Goal: Information Seeking & Learning: Learn about a topic

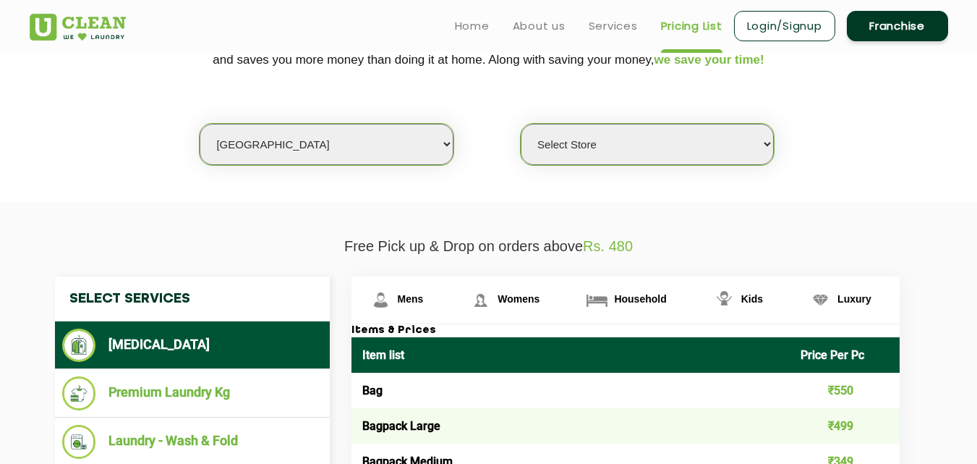
scroll to position [318, 0]
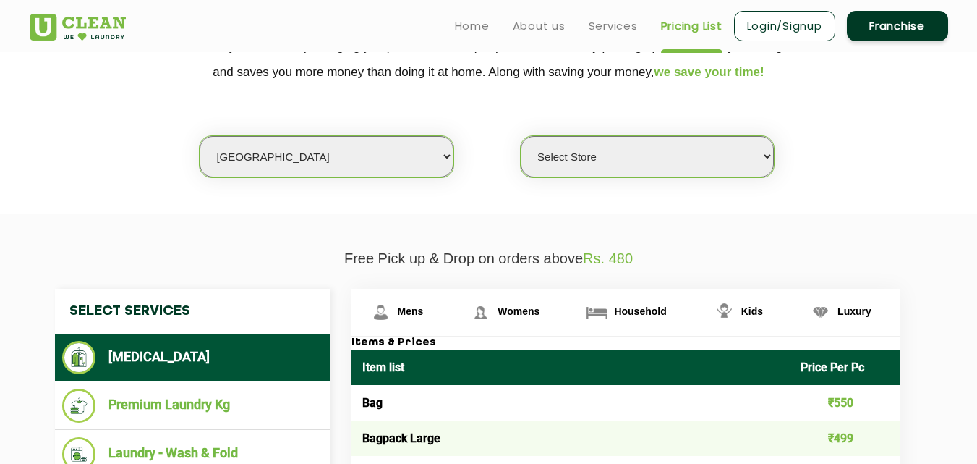
click at [286, 168] on select "Select city [GEOGRAPHIC_DATA] [GEOGRAPHIC_DATA] [GEOGRAPHIC_DATA] [GEOGRAPHIC_D…" at bounding box center [326, 156] width 253 height 41
click at [313, 148] on select "Select city [GEOGRAPHIC_DATA] [GEOGRAPHIC_DATA] [GEOGRAPHIC_DATA] [GEOGRAPHIC_D…" at bounding box center [326, 156] width 253 height 41
select select "26"
click at [200, 136] on select "Select city [GEOGRAPHIC_DATA] [GEOGRAPHIC_DATA] [GEOGRAPHIC_DATA] [GEOGRAPHIC_D…" at bounding box center [326, 156] width 253 height 41
select select "0"
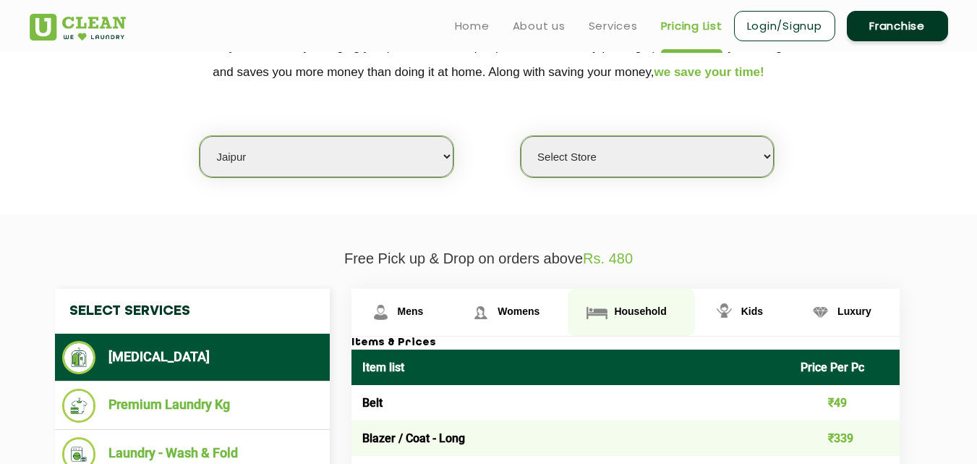
click at [424, 314] on span "Household" at bounding box center [411, 311] width 26 height 12
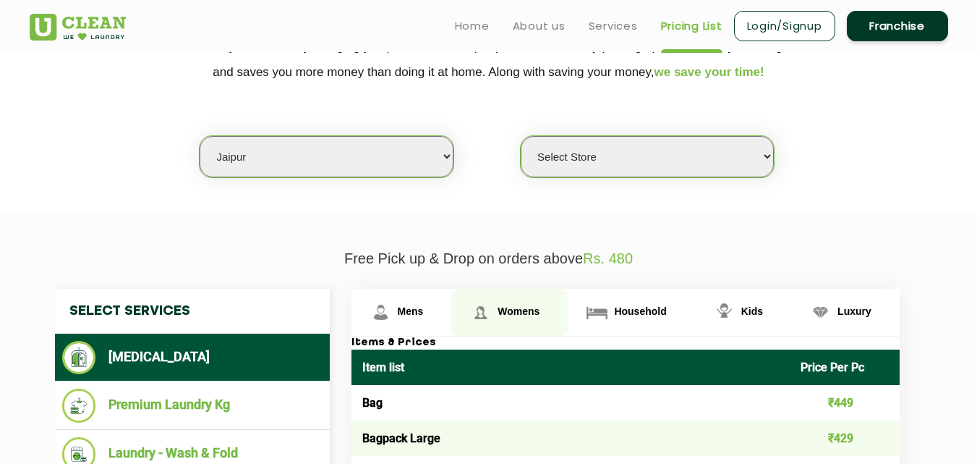
click at [424, 308] on span "Womens" at bounding box center [411, 311] width 26 height 12
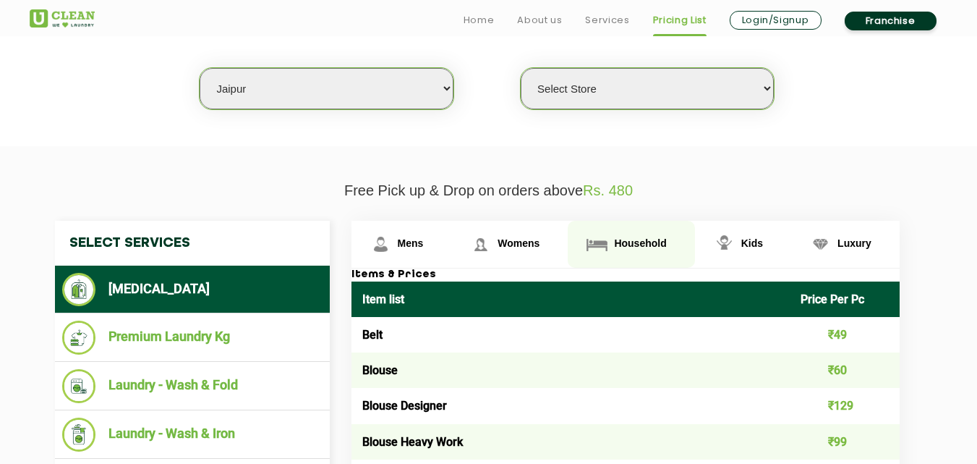
scroll to position [405, 0]
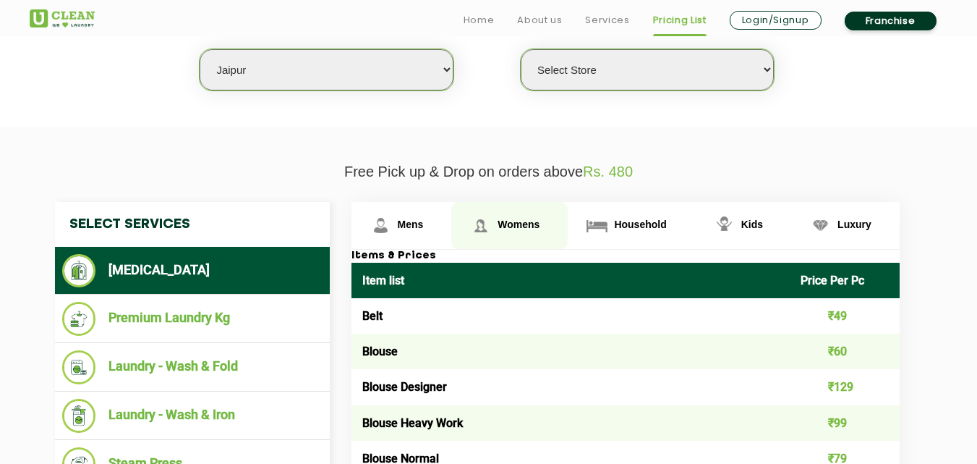
click at [515, 229] on span "Womens" at bounding box center [519, 224] width 42 height 12
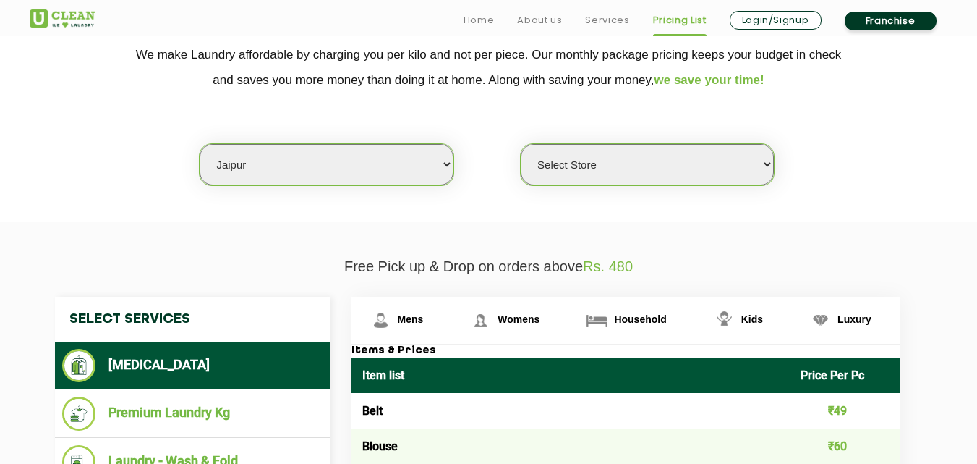
scroll to position [328, 0]
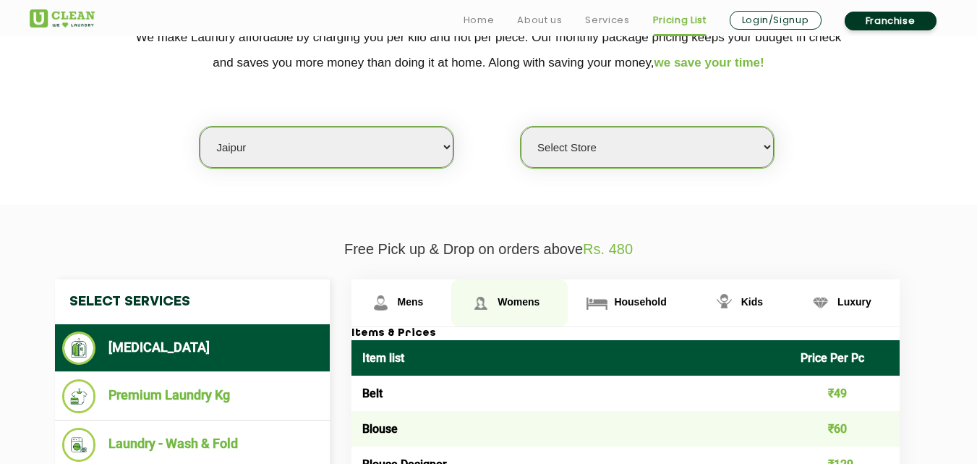
click at [520, 293] on link "Womens" at bounding box center [509, 302] width 116 height 47
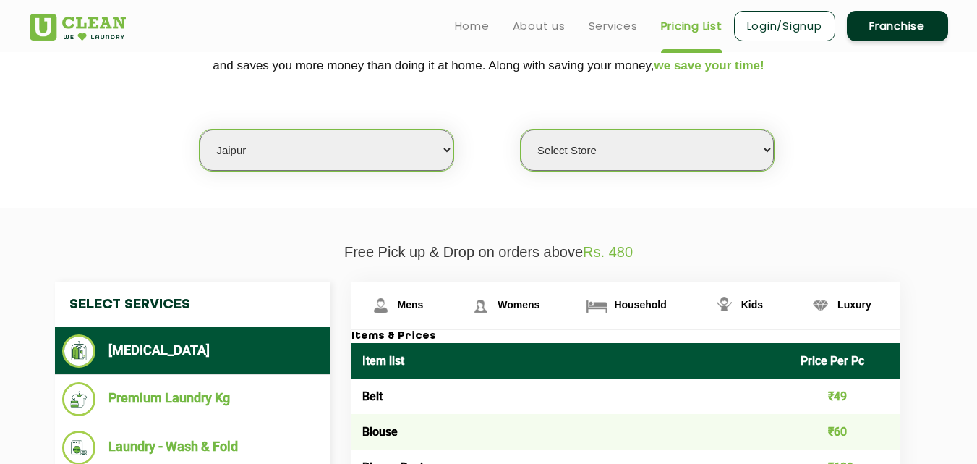
scroll to position [323, 0]
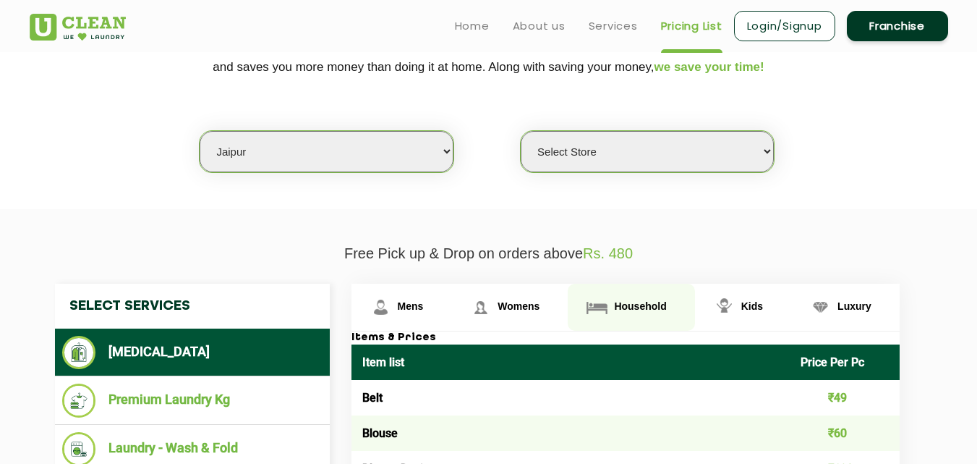
click at [424, 312] on span "Household" at bounding box center [411, 306] width 26 height 12
click at [638, 310] on span "Household" at bounding box center [640, 306] width 52 height 12
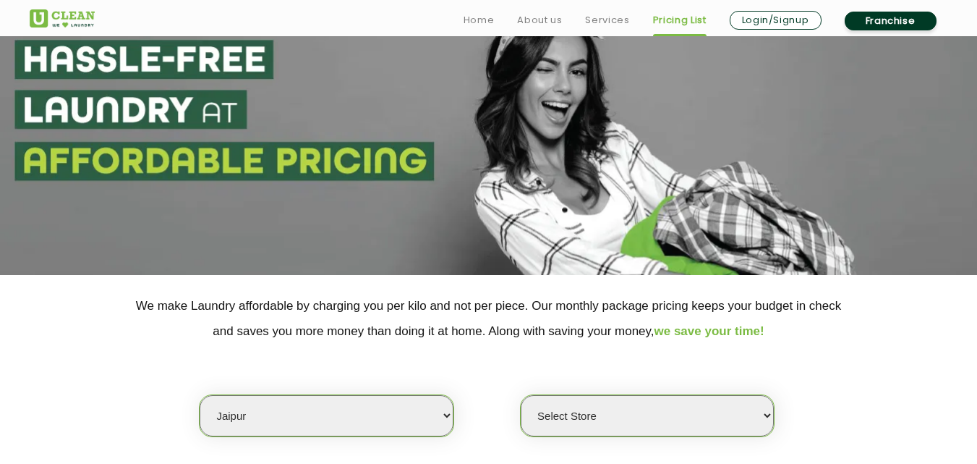
scroll to position [67, 0]
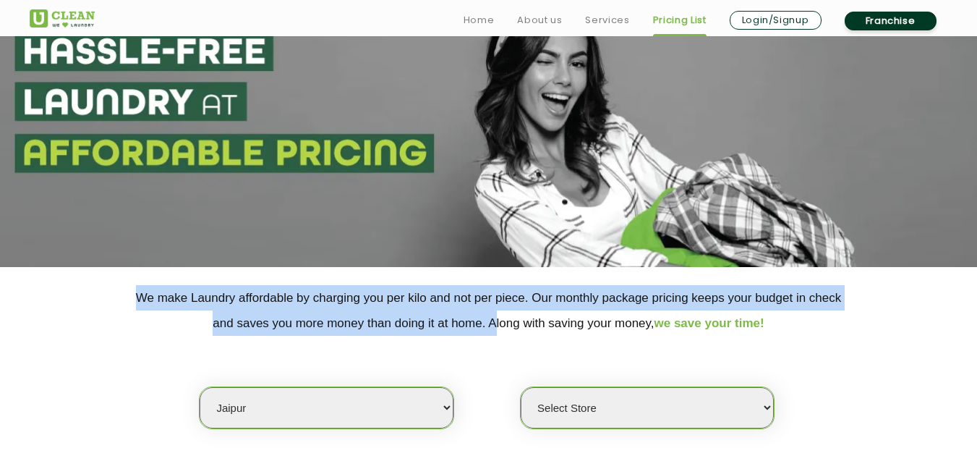
drag, startPoint x: 487, startPoint y: 323, endPoint x: 367, endPoint y: 257, distance: 136.6
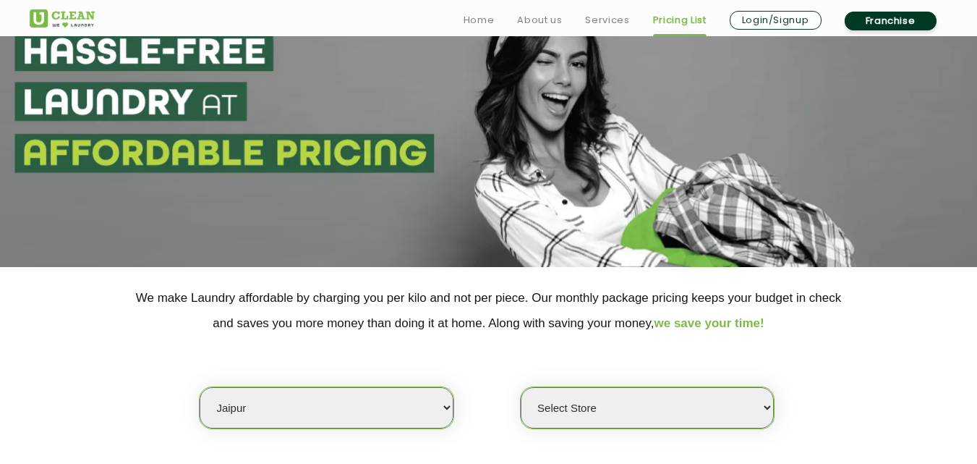
click at [768, 328] on p "We make Laundry affordable by charging you per kilo and not per piece. Our mont…" at bounding box center [489, 310] width 918 height 51
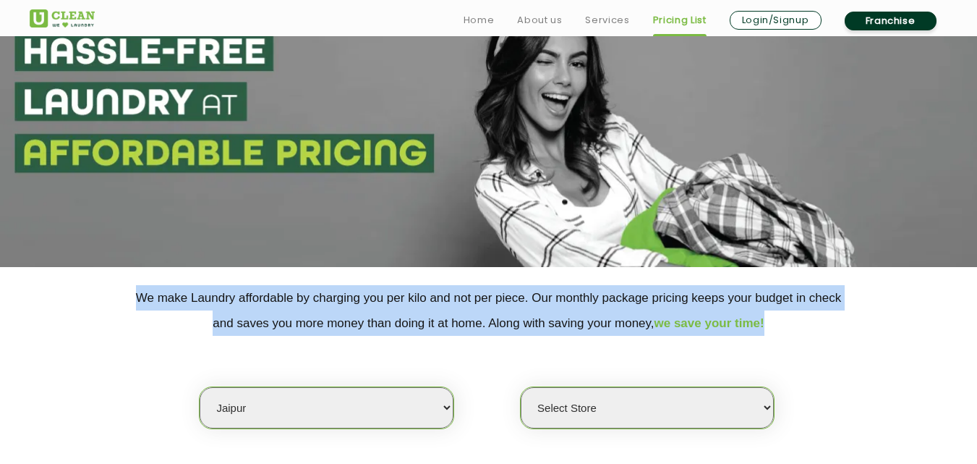
drag, startPoint x: 780, startPoint y: 322, endPoint x: 98, endPoint y: 295, distance: 681.8
click at [98, 295] on p "We make Laundry affordable by charging you per kilo and not per piece. Our mont…" at bounding box center [489, 310] width 918 height 51
click at [119, 328] on p "We make Laundry affordable by charging you per kilo and not per piece. Our mont…" at bounding box center [489, 310] width 918 height 51
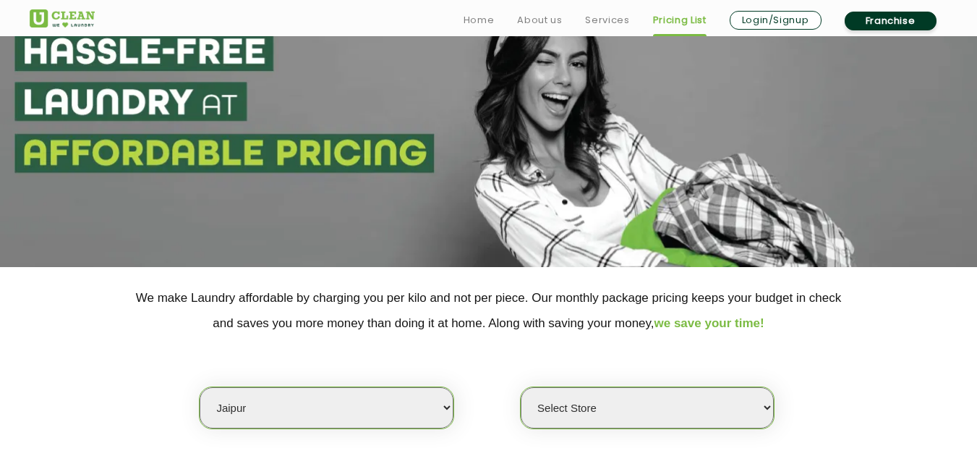
click at [472, 195] on section at bounding box center [488, 126] width 977 height 282
